Goal: Information Seeking & Learning: Learn about a topic

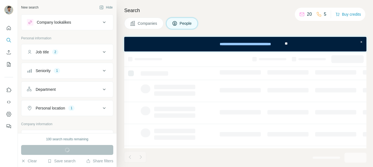
click at [141, 24] on span "Companies" at bounding box center [148, 23] width 20 height 5
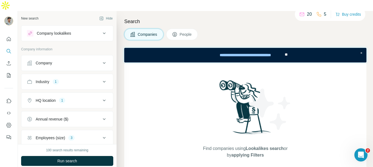
click at [102, 78] on icon at bounding box center [104, 81] width 7 height 7
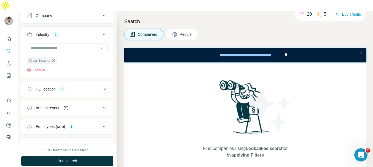
scroll to position [55, 0]
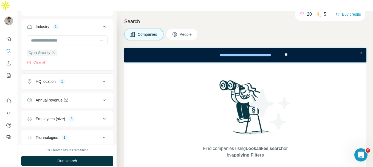
click at [103, 80] on icon at bounding box center [104, 81] width 3 height 2
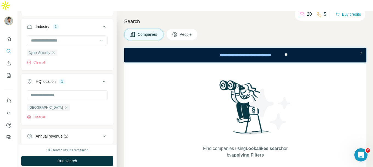
scroll to position [82, 0]
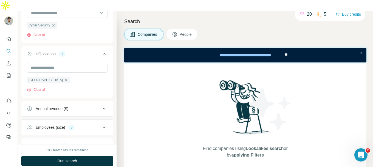
click at [102, 105] on icon at bounding box center [104, 108] width 7 height 7
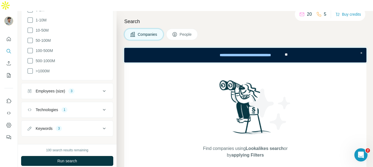
scroll to position [201, 0]
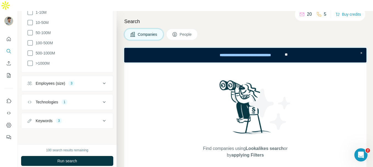
click at [101, 80] on icon at bounding box center [104, 83] width 7 height 7
click at [95, 99] on div "Technologies 1" at bounding box center [64, 101] width 74 height 5
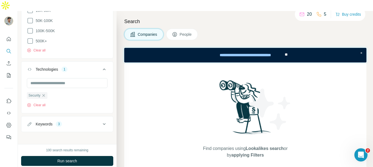
scroll to position [370, 0]
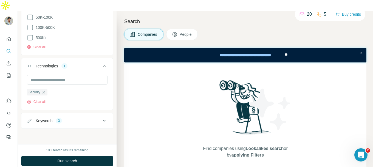
click at [100, 114] on button "Keywords 3" at bounding box center [67, 120] width 92 height 13
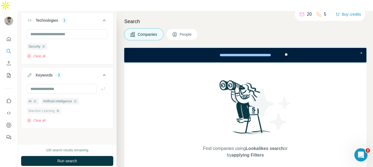
click at [58, 108] on icon "button" at bounding box center [58, 110] width 4 height 4
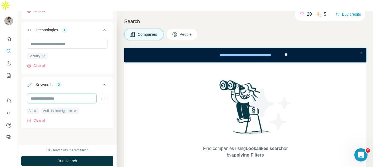
scroll to position [406, 0]
click at [36, 107] on div "Ai" at bounding box center [33, 110] width 12 height 7
click at [73, 108] on icon "button" at bounding box center [75, 110] width 4 height 4
click at [35, 108] on icon "button" at bounding box center [35, 110] width 4 height 4
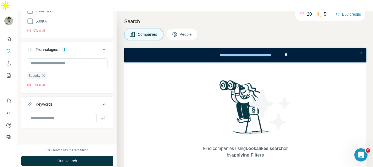
scroll to position [387, 0]
click at [58, 113] on input "text" at bounding box center [62, 118] width 70 height 10
click at [48, 113] on input "text" at bounding box center [62, 118] width 70 height 10
paste input "**********"
type input "**********"
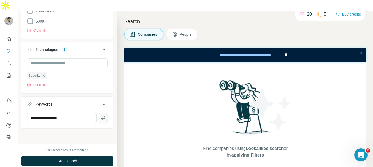
click at [102, 113] on button "button" at bounding box center [103, 118] width 9 height 10
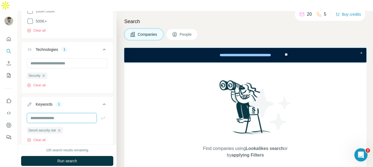
click at [45, 113] on input "text" at bounding box center [62, 118] width 70 height 10
paste input "**********"
type input "**********"
click at [100, 115] on icon "button" at bounding box center [102, 117] width 5 height 5
click at [55, 113] on input "text" at bounding box center [62, 118] width 70 height 10
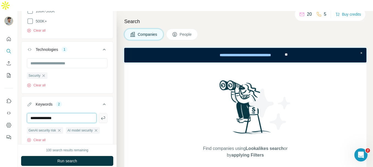
type input "**********"
click at [100, 115] on icon "button" at bounding box center [102, 117] width 5 height 5
click at [49, 113] on input "text" at bounding box center [62, 118] width 70 height 10
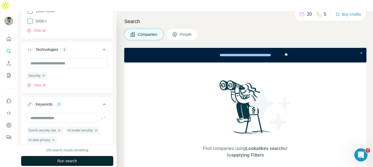
click at [62, 158] on span "Run search" at bounding box center [67, 160] width 20 height 5
